Goal: Information Seeking & Learning: Learn about a topic

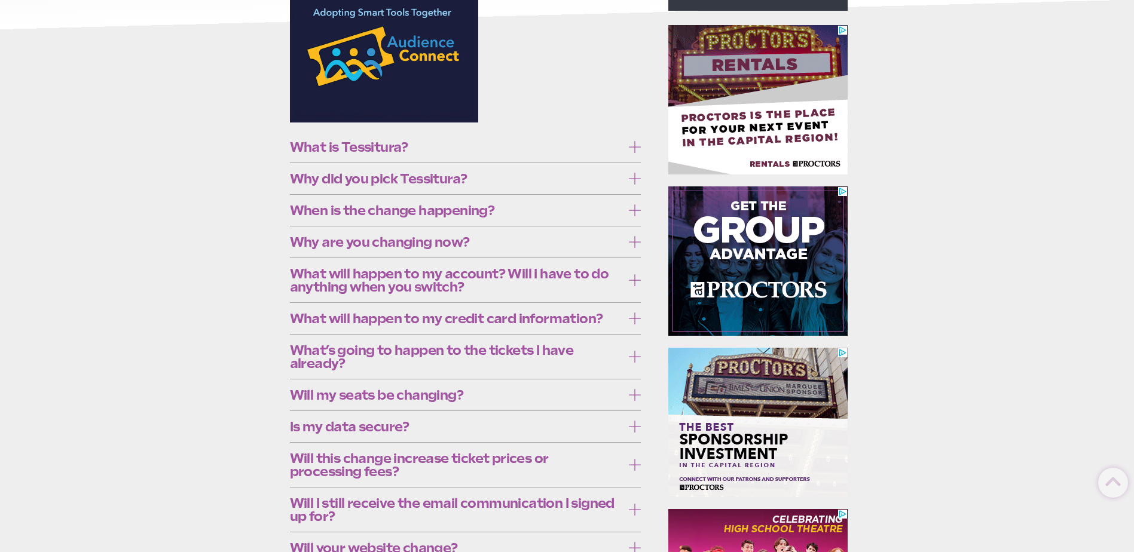
scroll to position [299, 0]
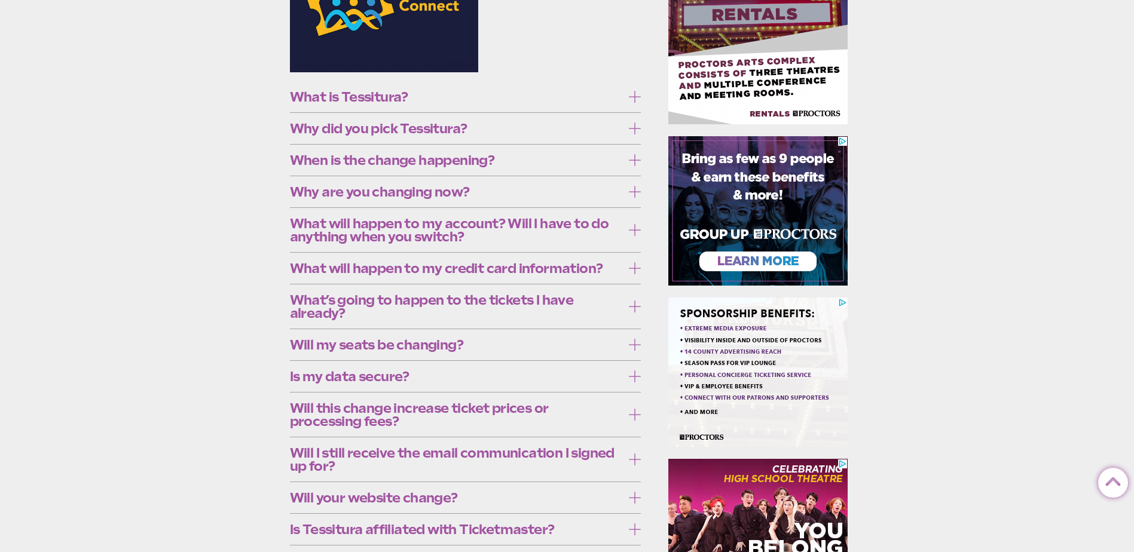
click at [589, 102] on span "What is Tessitura?" at bounding box center [456, 96] width 333 height 13
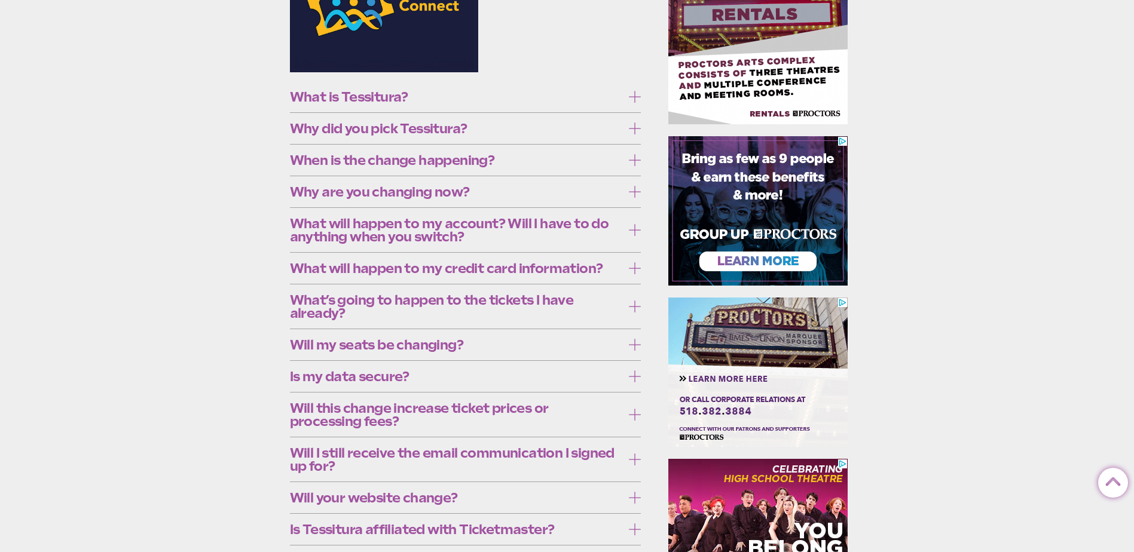
click at [589, 102] on span "What is Tessitura?" at bounding box center [456, 96] width 333 height 13
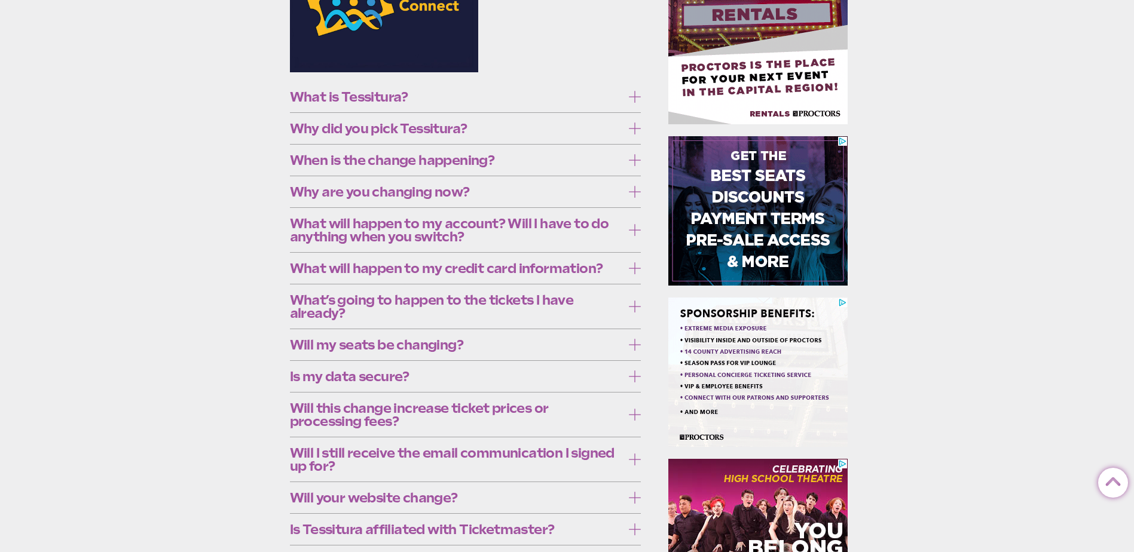
click at [608, 131] on span "Why did you pick Tessitura?" at bounding box center [456, 128] width 333 height 13
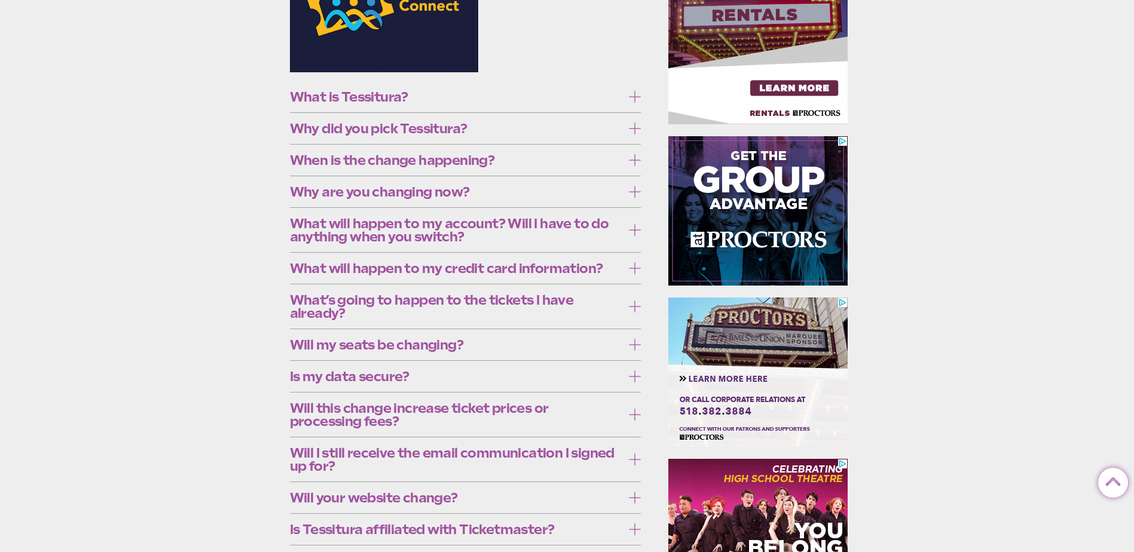
click at [620, 132] on span "Why did you pick Tessitura?" at bounding box center [456, 128] width 333 height 13
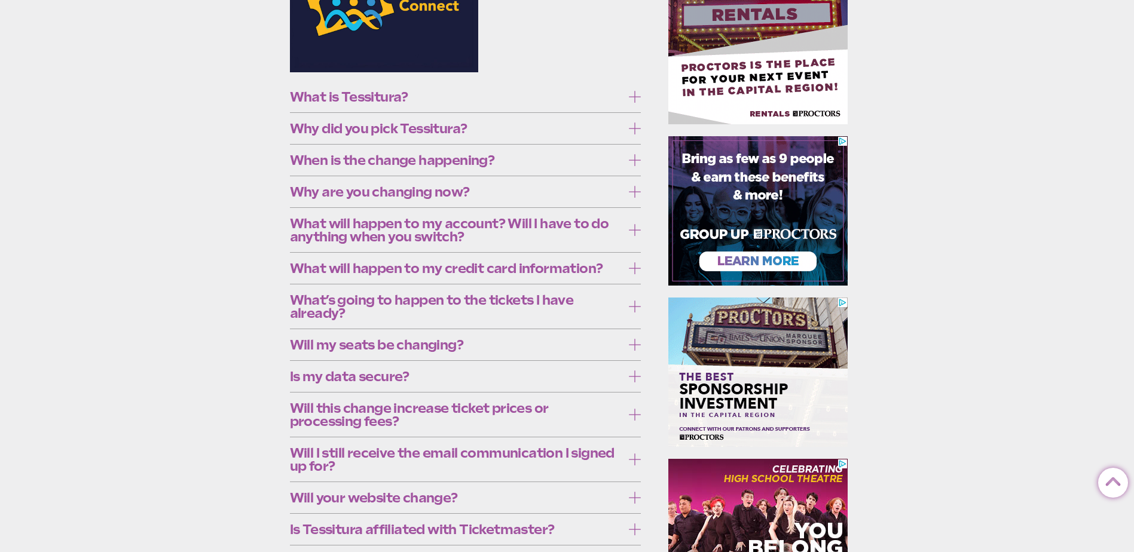
click at [604, 163] on span "When is the change happening?" at bounding box center [456, 160] width 333 height 13
click at [623, 164] on label "When is the change happening?" at bounding box center [465, 160] width 351 height 22
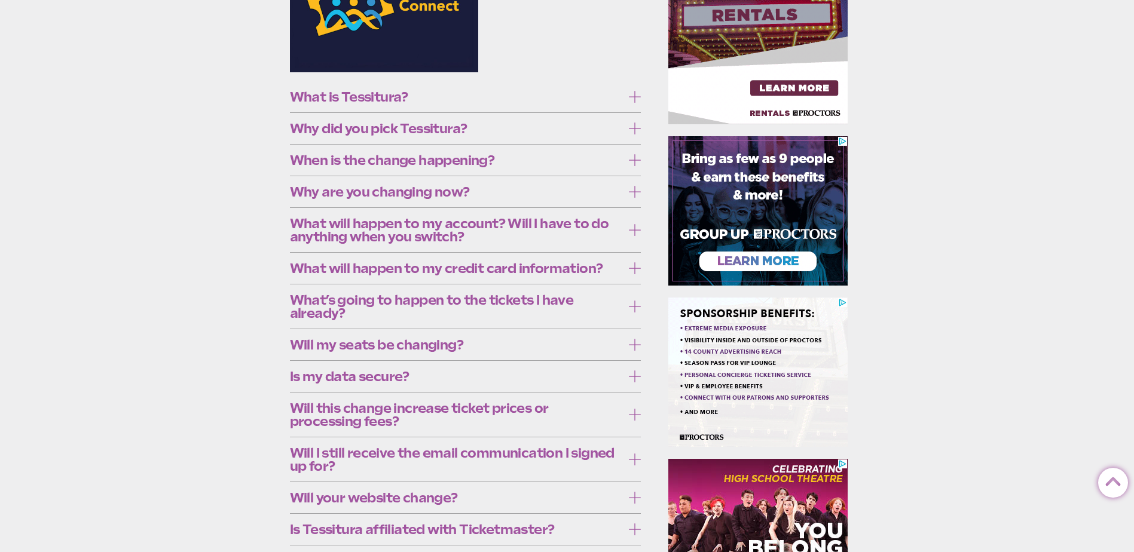
click at [618, 206] on div "Why are you changing now? Proctors Collaborative and [PERSON_NAME] Savings Bank…" at bounding box center [465, 192] width 351 height 32
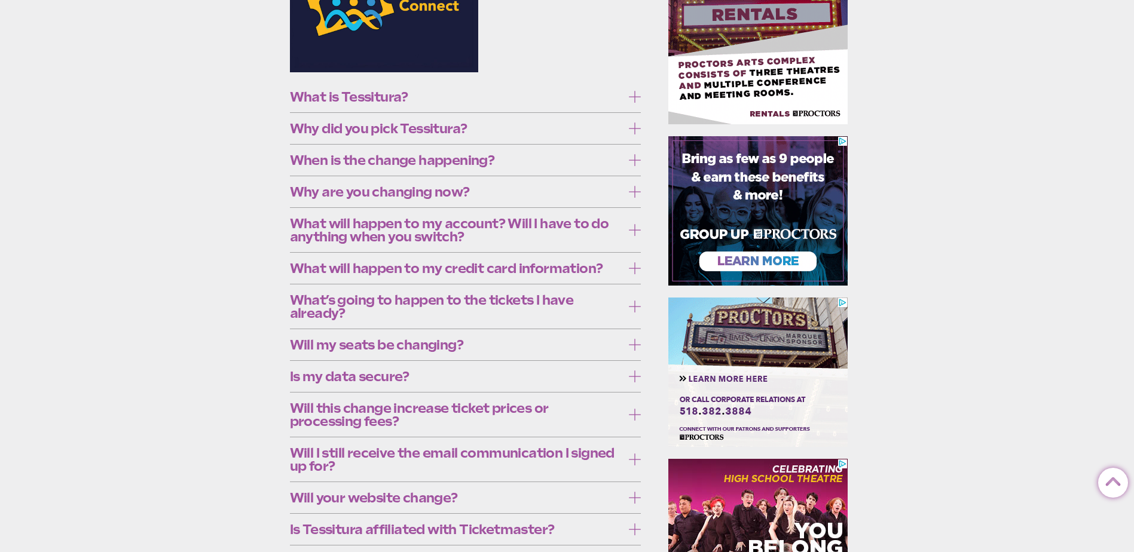
click at [636, 195] on icon at bounding box center [635, 192] width 12 height 12
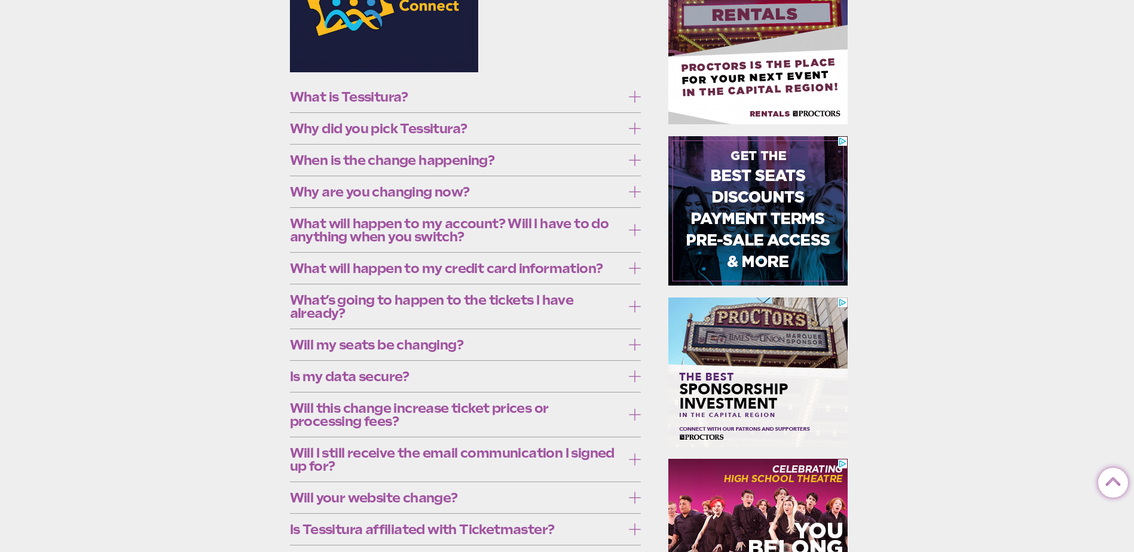
click at [633, 197] on icon at bounding box center [635, 192] width 12 height 12
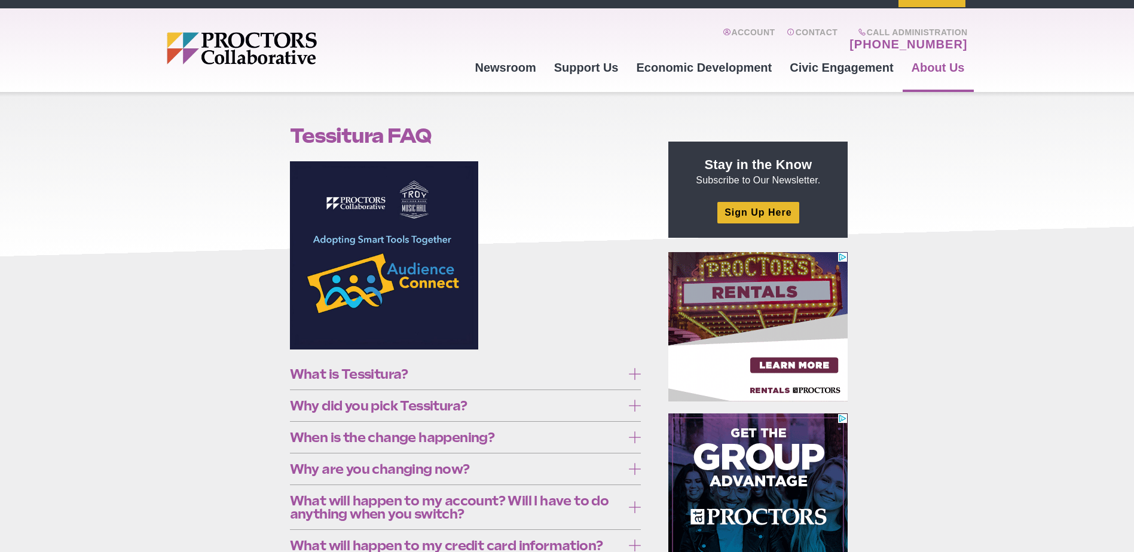
scroll to position [0, 0]
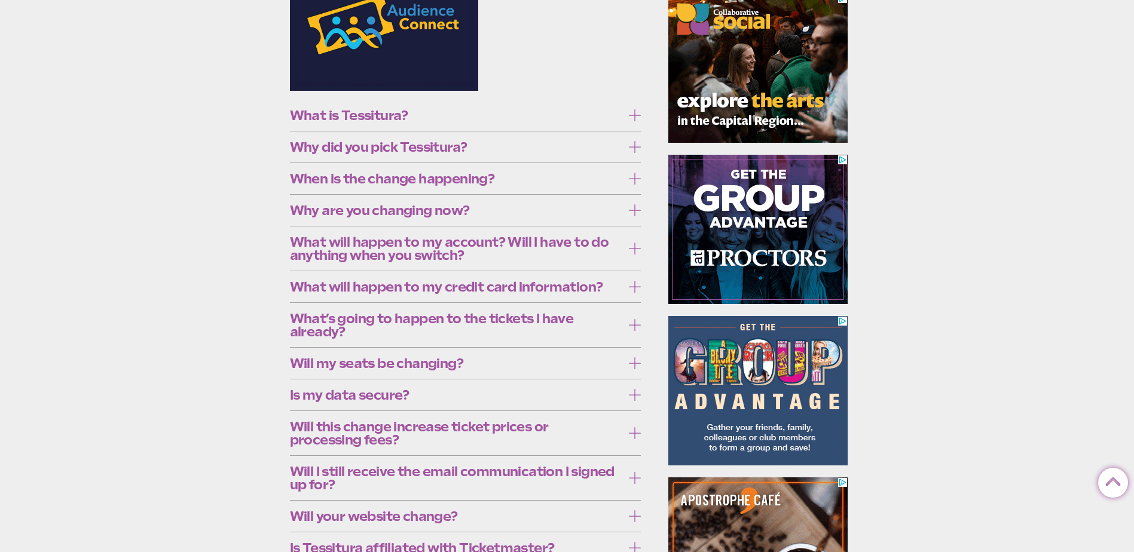
scroll to position [299, 0]
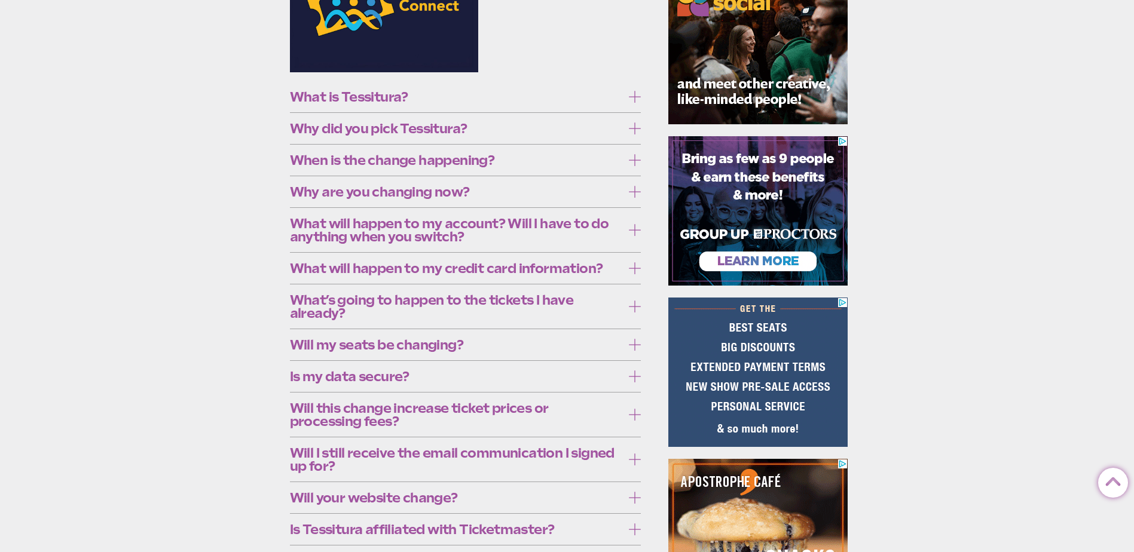
click at [607, 183] on label "Why are you changing now?" at bounding box center [465, 192] width 351 height 22
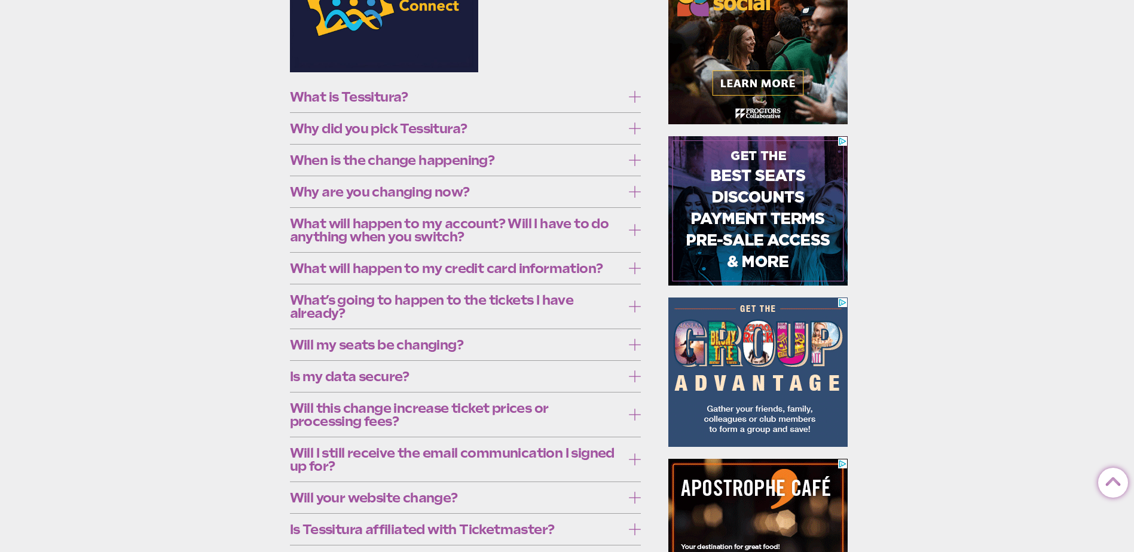
click at [602, 189] on span "Why are you changing now?" at bounding box center [456, 191] width 333 height 13
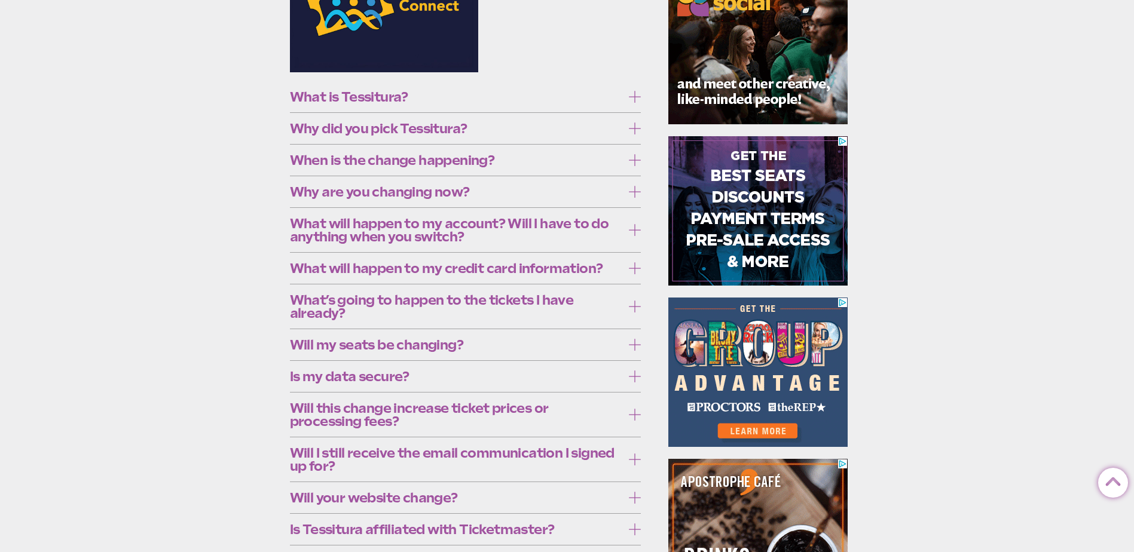
click at [598, 224] on span "What will happen to my account? Will I have to do anything when you switch?" at bounding box center [456, 230] width 333 height 26
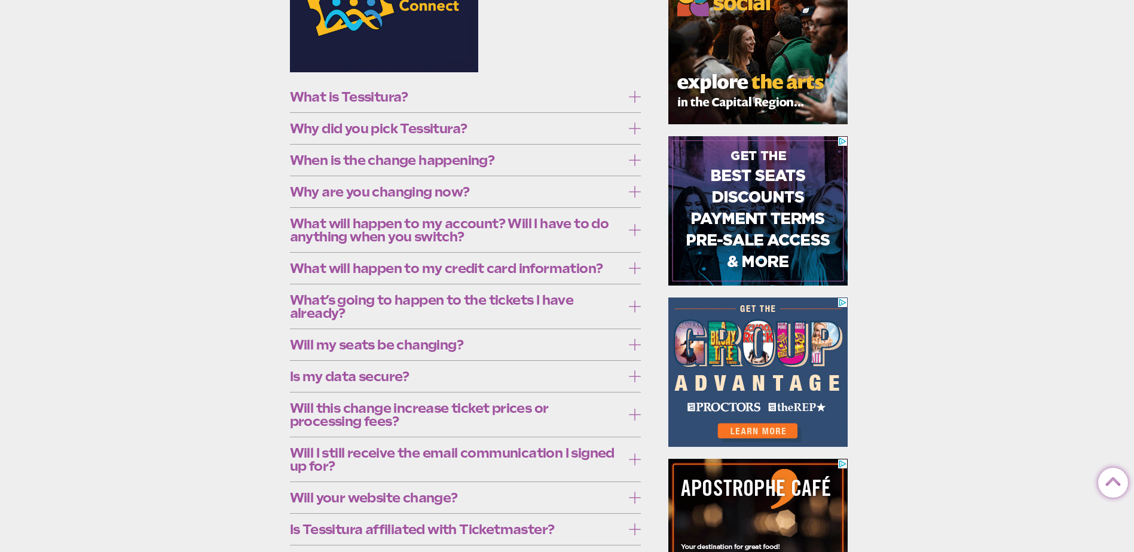
click at [598, 224] on span "What will happen to my account? Will I have to do anything when you switch?" at bounding box center [456, 230] width 333 height 26
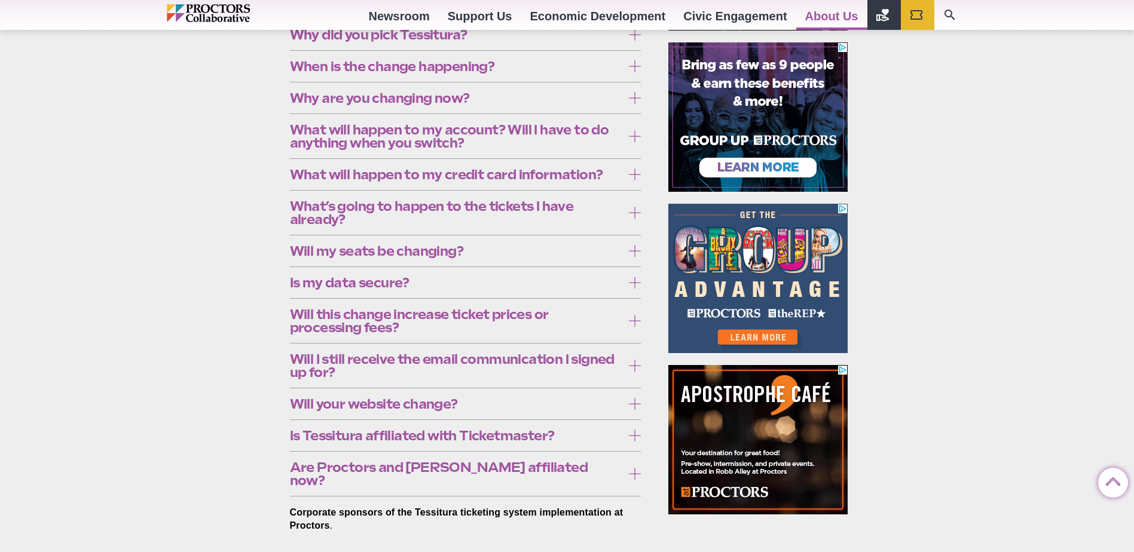
scroll to position [478, 0]
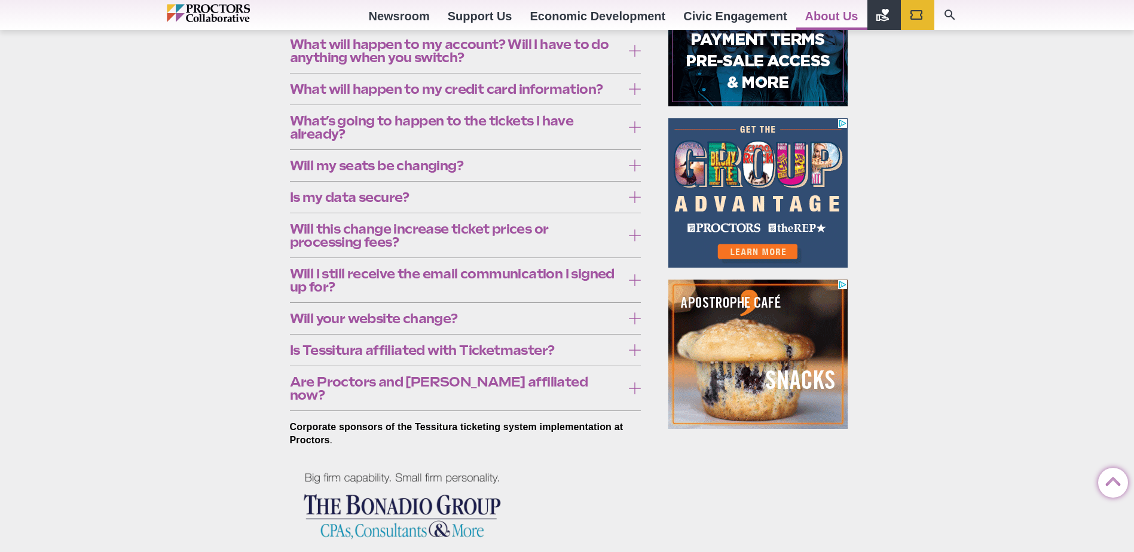
click at [516, 352] on span "Is Tessitura affiliated with Ticketmaster?" at bounding box center [456, 350] width 333 height 13
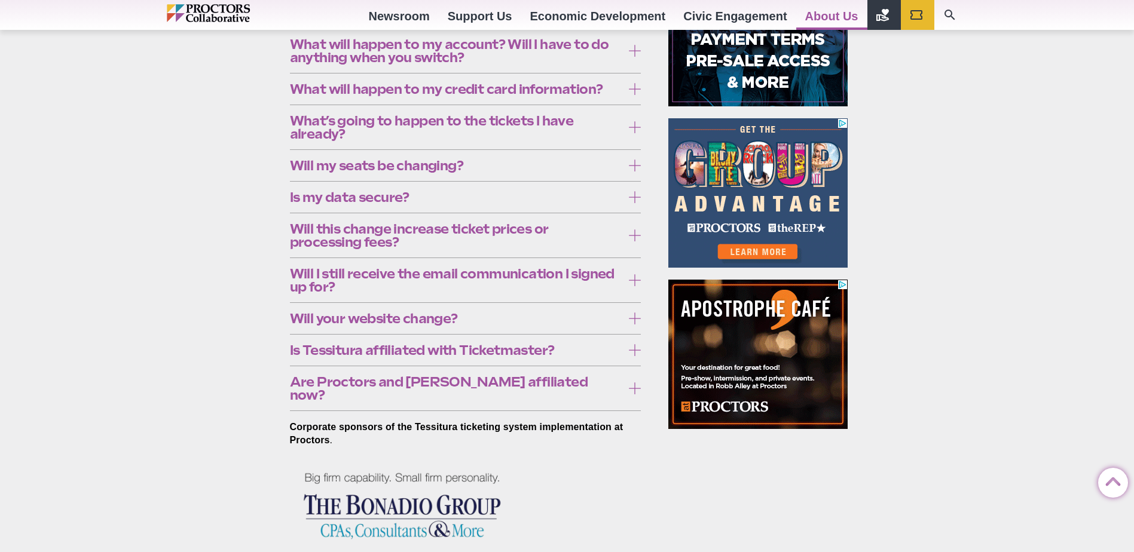
click at [537, 345] on span "Is Tessitura affiliated with Ticketmaster?" at bounding box center [456, 350] width 333 height 13
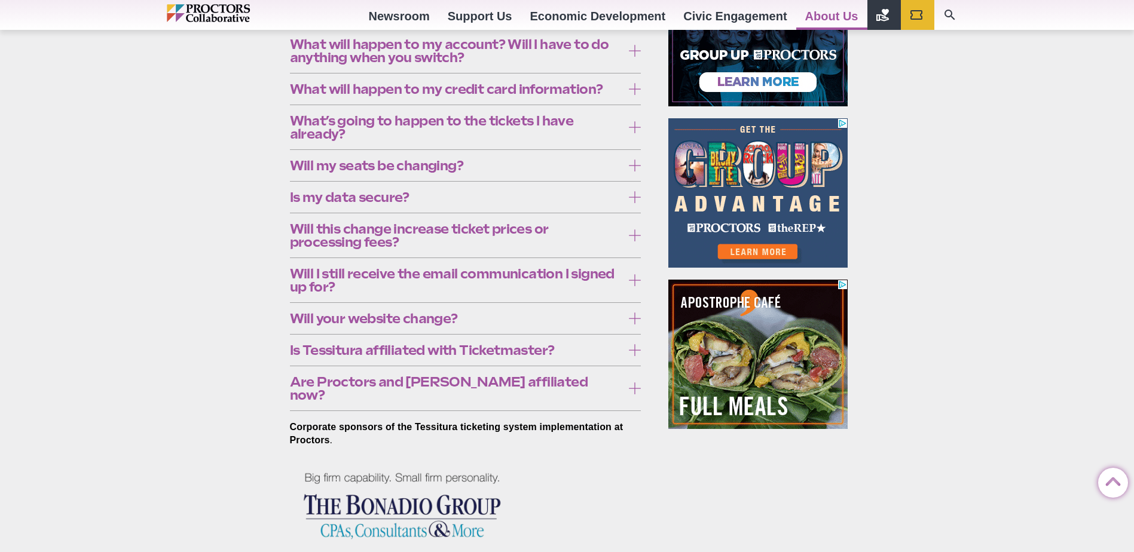
click at [550, 327] on label "Will your website change?" at bounding box center [465, 319] width 351 height 22
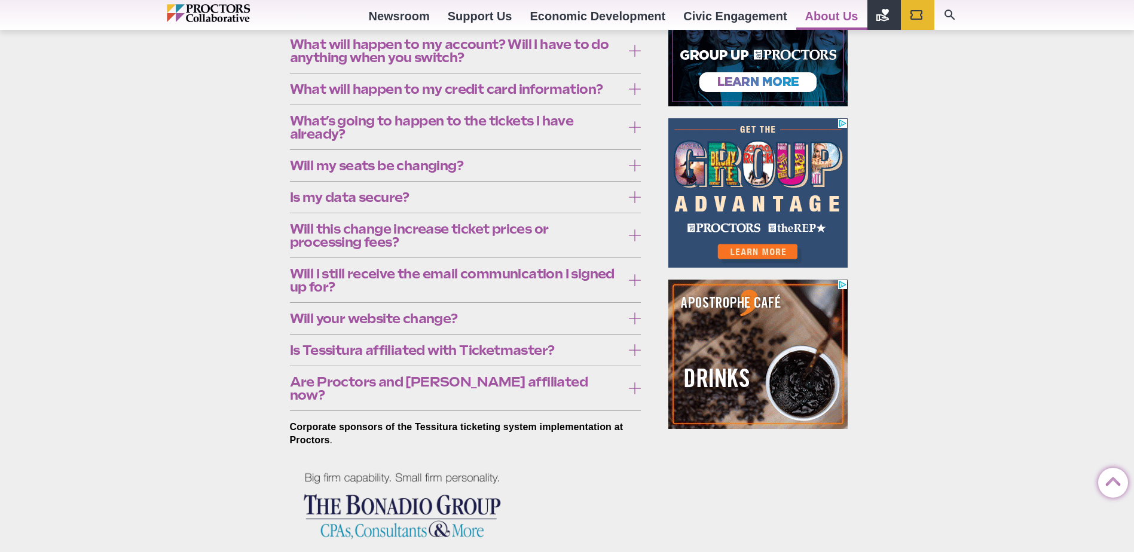
click at [560, 321] on span "Will your website change?" at bounding box center [456, 318] width 333 height 13
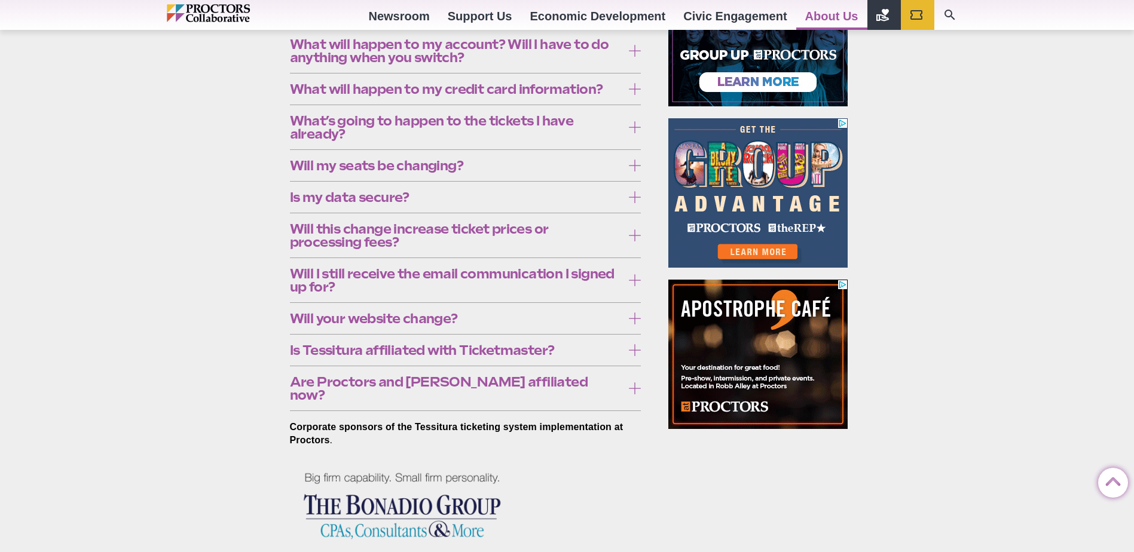
click at [544, 381] on span "Are Proctors and [PERSON_NAME] affiliated now?" at bounding box center [456, 388] width 333 height 26
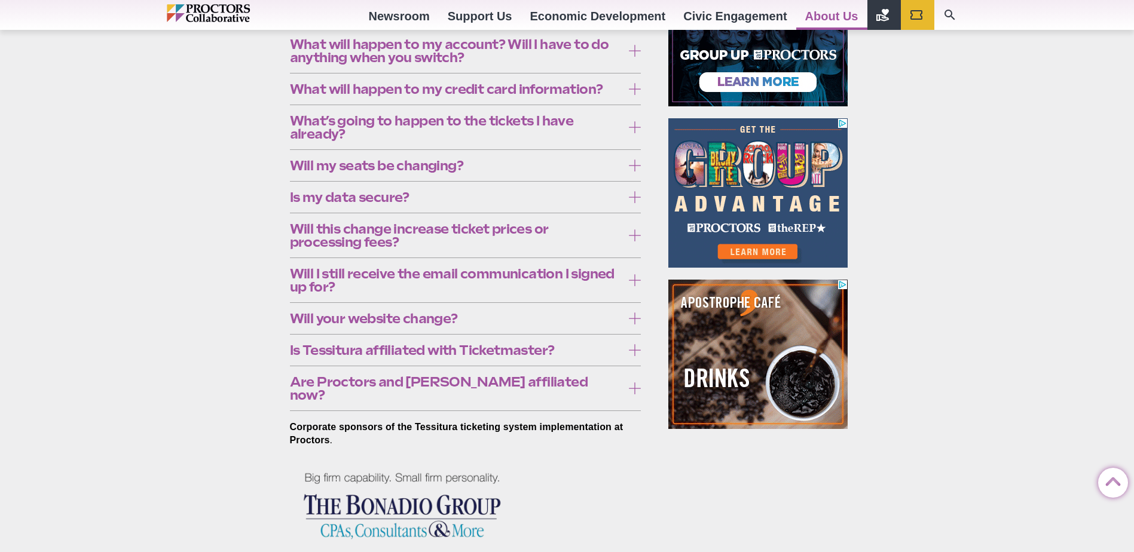
click at [584, 393] on label "Are Proctors and [PERSON_NAME] affiliated now?" at bounding box center [465, 388] width 351 height 35
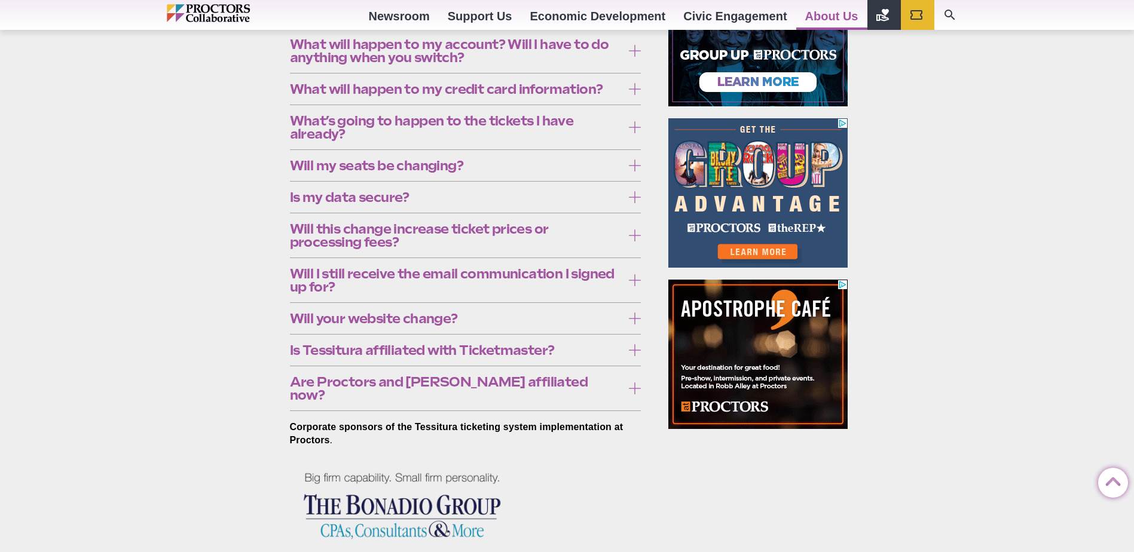
click at [613, 278] on span "Will I still receive the email communication I signed up for?" at bounding box center [456, 280] width 333 height 26
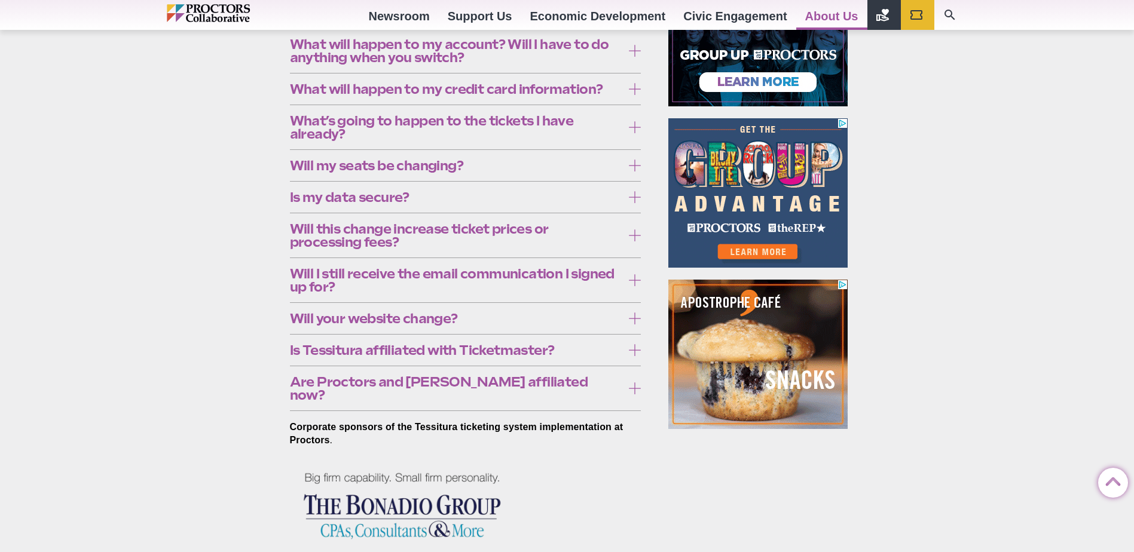
click at [613, 276] on span "Will I still receive the email communication I signed up for?" at bounding box center [456, 280] width 333 height 26
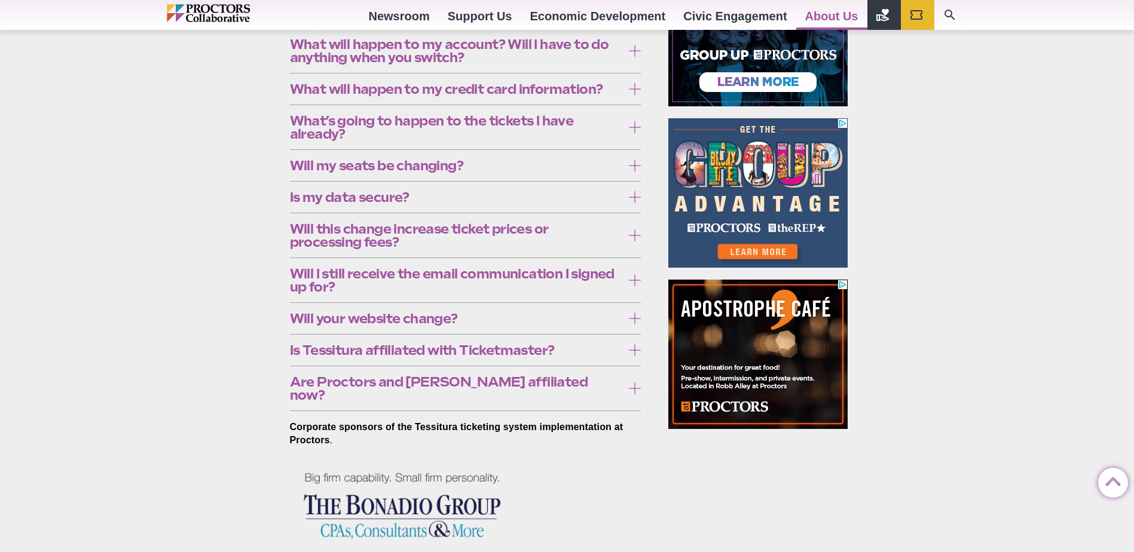
click at [549, 230] on span "Will this change increase ticket prices or processing fees?" at bounding box center [456, 235] width 333 height 26
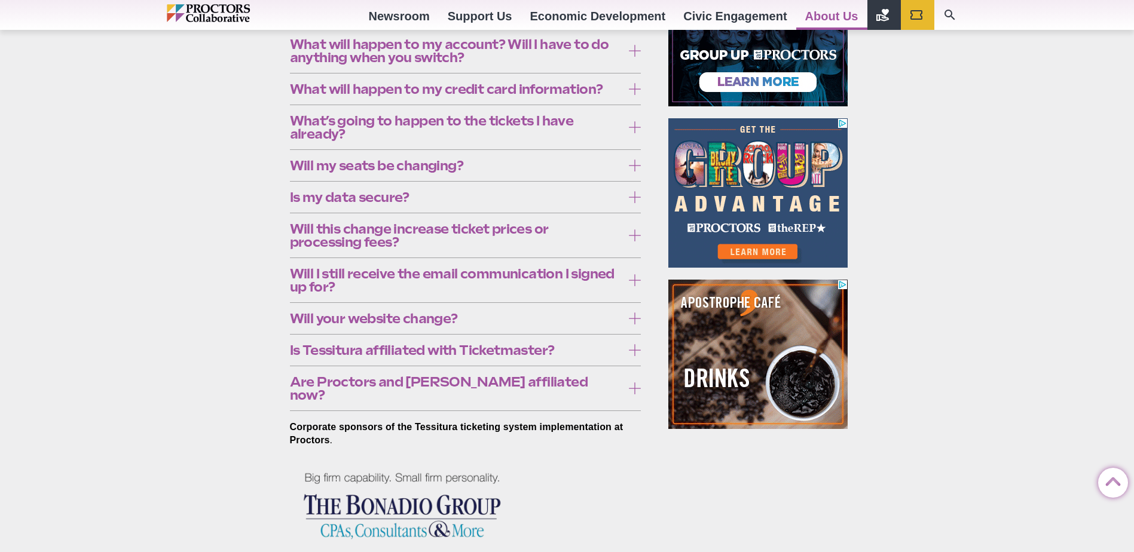
click at [549, 230] on span "Will this change increase ticket prices or processing fees?" at bounding box center [456, 235] width 333 height 26
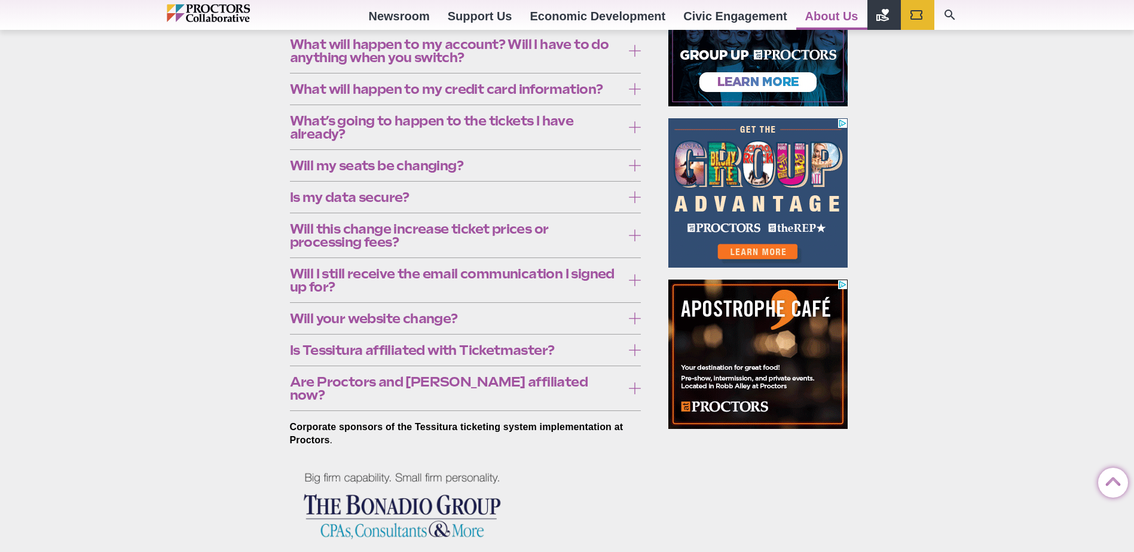
click at [552, 194] on span "Is my data secure?" at bounding box center [456, 197] width 333 height 13
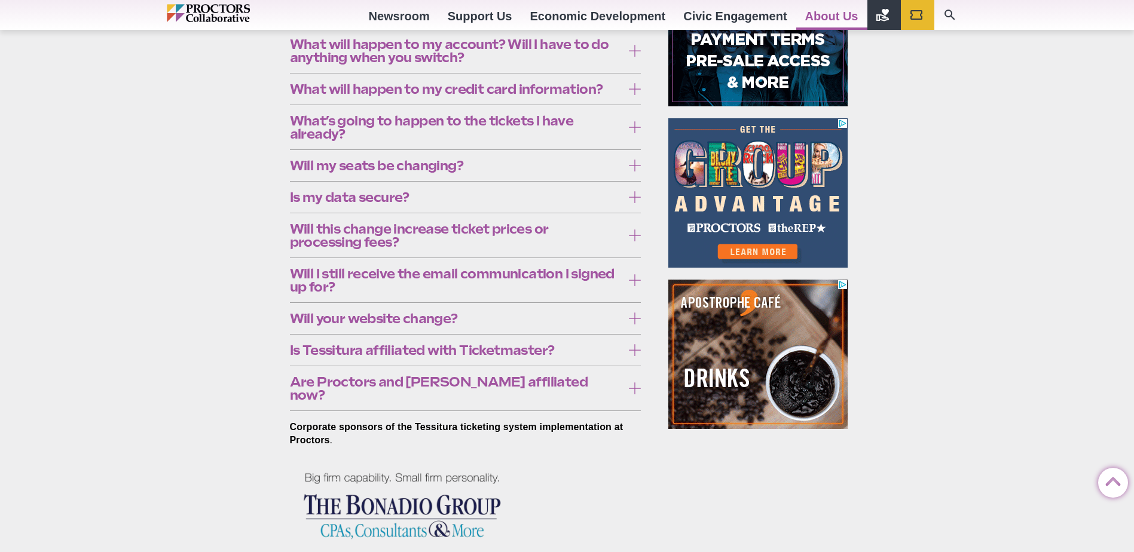
click at [547, 170] on span "Will my seats be changing?" at bounding box center [456, 165] width 333 height 13
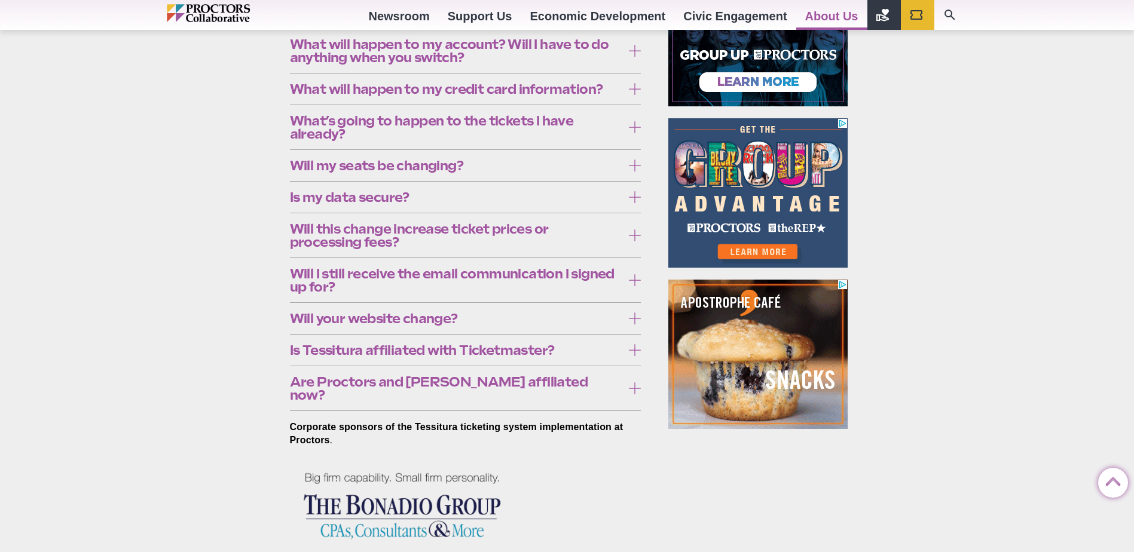
click at [547, 169] on span "Will my seats be changing?" at bounding box center [456, 165] width 333 height 13
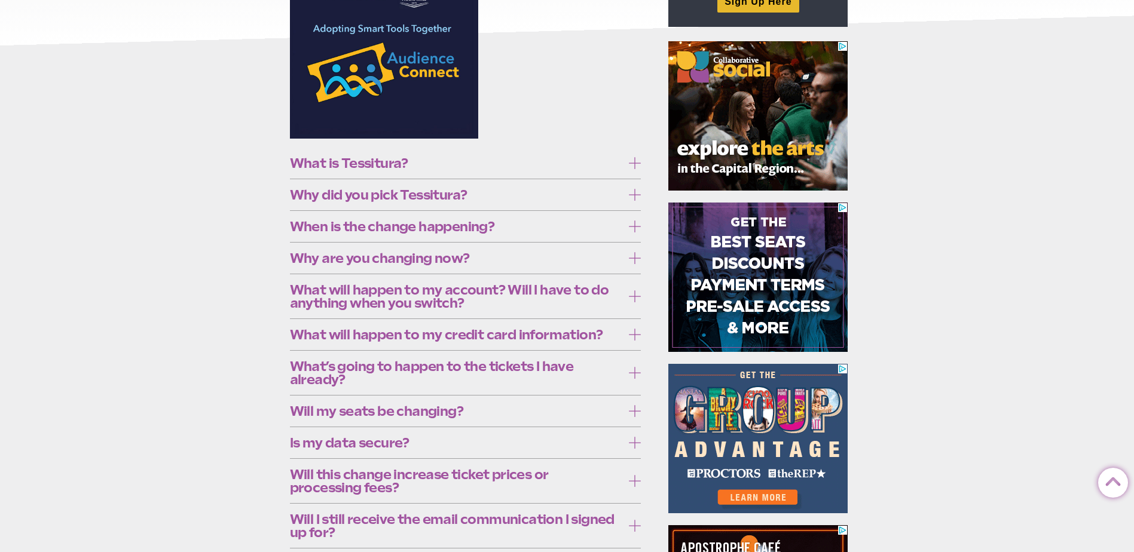
scroll to position [120, 0]
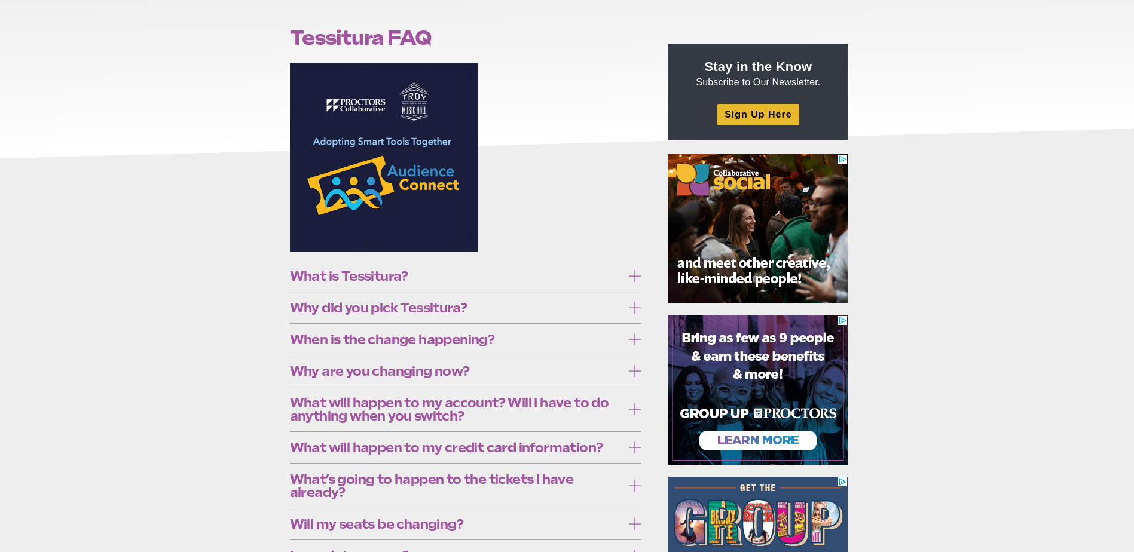
click at [520, 283] on label "What is Tessitura?" at bounding box center [465, 276] width 351 height 22
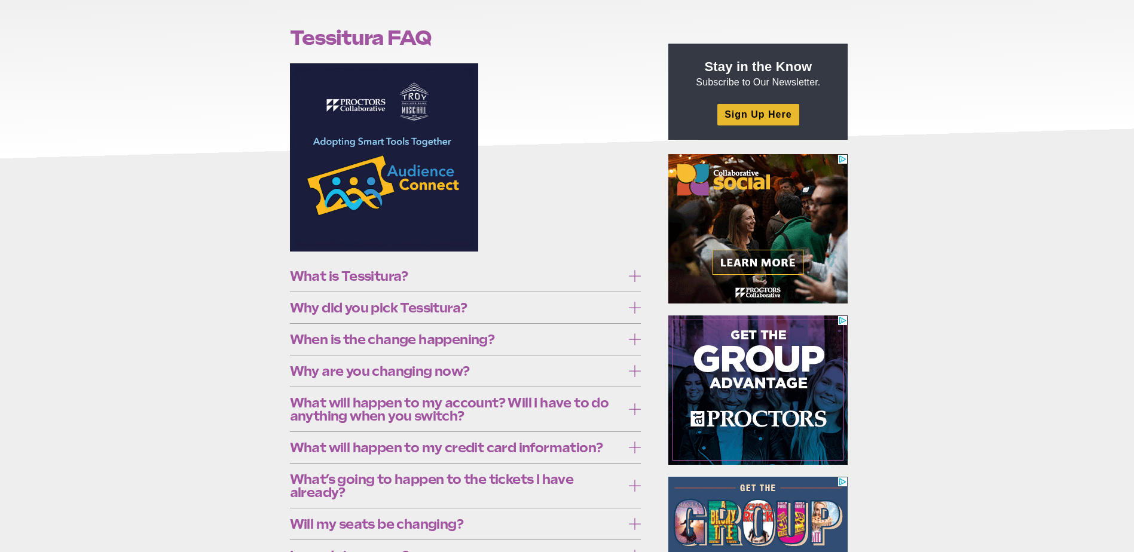
click at [555, 265] on label "What is Tessitura?" at bounding box center [465, 276] width 351 height 22
